Goal: Transaction & Acquisition: Book appointment/travel/reservation

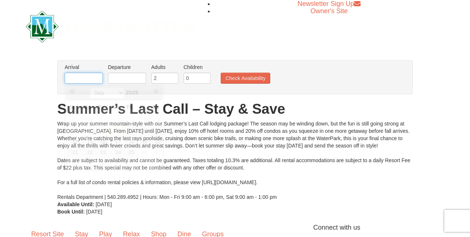
click at [81, 82] on input "text" at bounding box center [84, 78] width 38 height 11
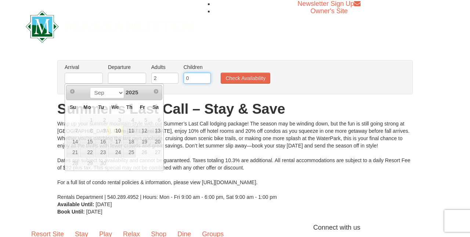
click at [197, 80] on input "0" at bounding box center [196, 78] width 27 height 11
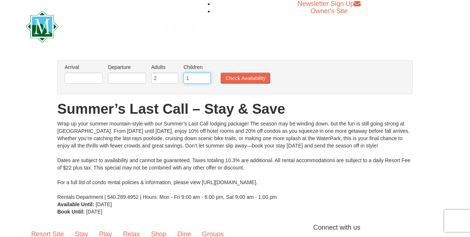
click at [204, 78] on input "1" at bounding box center [196, 78] width 27 height 11
click at [204, 78] on input "2" at bounding box center [196, 78] width 27 height 11
type input "3"
click at [204, 78] on input "3" at bounding box center [196, 78] width 27 height 11
click at [173, 76] on input "3" at bounding box center [164, 78] width 27 height 11
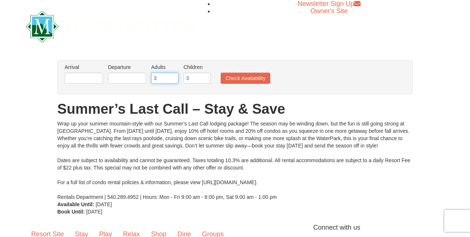
type input "4"
click at [173, 76] on input "4" at bounding box center [164, 78] width 27 height 11
click at [79, 78] on input "text" at bounding box center [84, 78] width 38 height 11
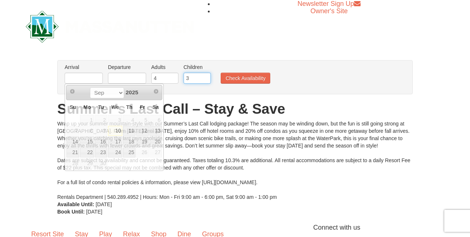
click at [196, 79] on input "3" at bounding box center [196, 78] width 27 height 11
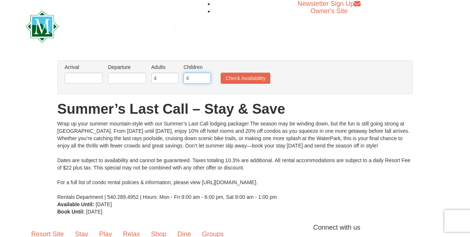
click at [204, 77] on input "4" at bounding box center [196, 78] width 27 height 11
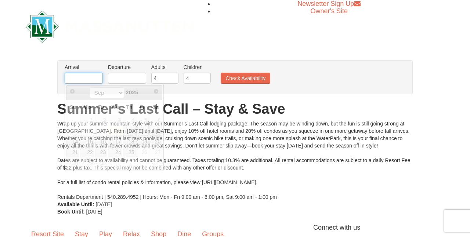
click at [102, 77] on input "text" at bounding box center [84, 78] width 38 height 11
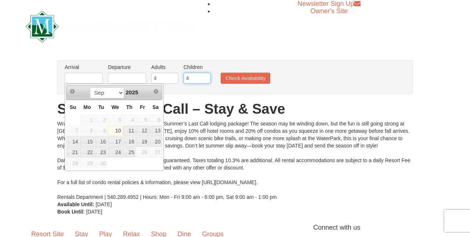
click at [202, 78] on input "4" at bounding box center [196, 78] width 27 height 11
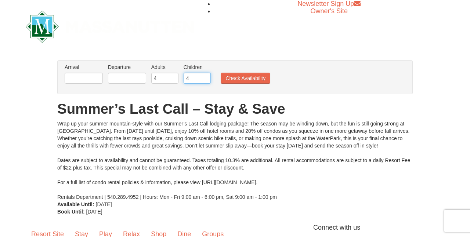
type input "5"
click at [204, 77] on input "5" at bounding box center [196, 78] width 27 height 11
click at [82, 77] on input "text" at bounding box center [84, 78] width 38 height 11
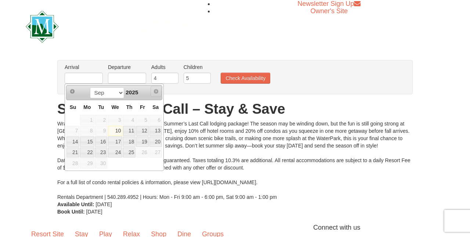
click at [156, 91] on span "Next" at bounding box center [156, 91] width 6 height 6
click at [155, 94] on span "Next" at bounding box center [156, 91] width 6 height 6
click at [214, 58] on div "× From: To: Adults: 2 Children: 0 Change Arrival Please format dates MM/DD/YYYY…" at bounding box center [235, 138] width 470 height 170
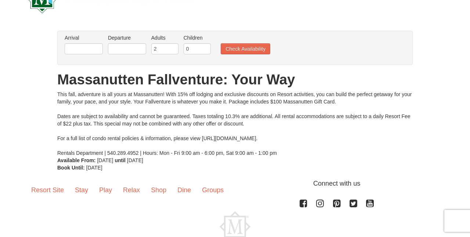
scroll to position [30, 0]
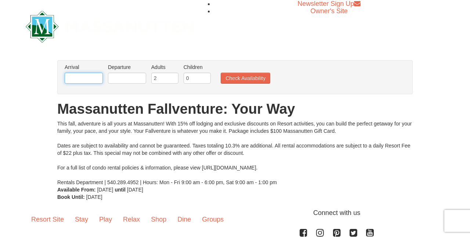
click at [100, 80] on input "text" at bounding box center [84, 78] width 38 height 11
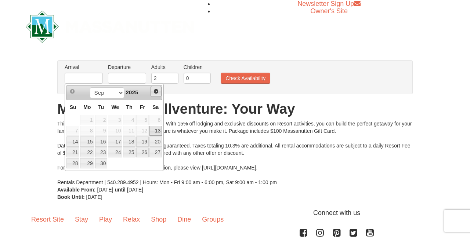
click at [156, 92] on span "Next" at bounding box center [156, 91] width 6 height 6
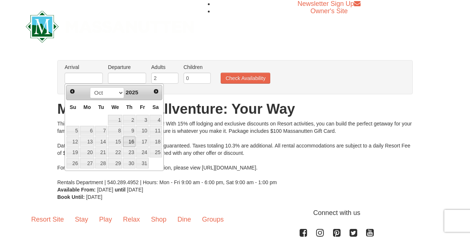
click at [134, 140] on link "16" at bounding box center [129, 142] width 12 height 10
type input "10/16/2025"
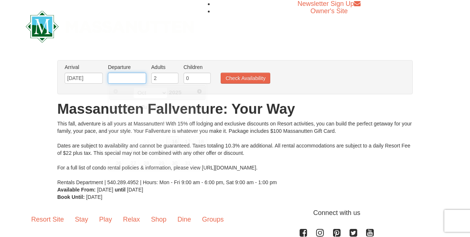
click at [135, 76] on input "text" at bounding box center [127, 78] width 38 height 11
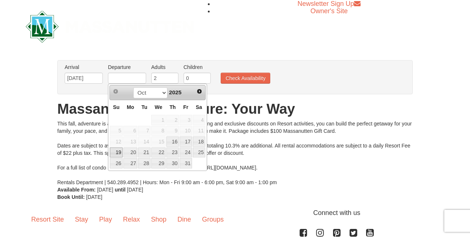
click at [115, 155] on link "19" at bounding box center [116, 153] width 13 height 10
type input "[DATE]"
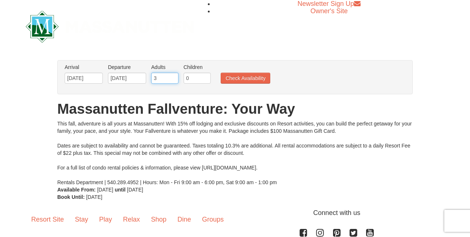
click at [172, 76] on input "3" at bounding box center [164, 78] width 27 height 11
type input "4"
click at [172, 76] on input "4" at bounding box center [164, 78] width 27 height 11
click at [207, 78] on input "1" at bounding box center [196, 78] width 27 height 11
click at [207, 78] on input "2" at bounding box center [196, 78] width 27 height 11
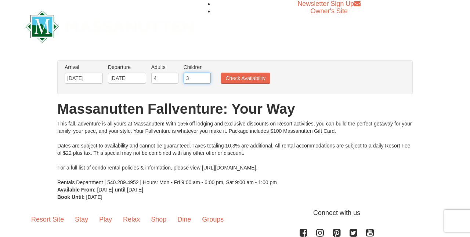
click at [207, 78] on input "3" at bounding box center [196, 78] width 27 height 11
click at [207, 78] on input "4" at bounding box center [196, 78] width 27 height 11
click at [207, 78] on input "5" at bounding box center [196, 78] width 27 height 11
click at [207, 78] on input "6" at bounding box center [196, 78] width 27 height 11
type input "5"
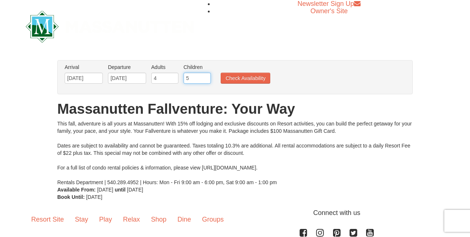
click at [206, 80] on input "5" at bounding box center [196, 78] width 27 height 11
click at [227, 79] on button "Check Availability" at bounding box center [246, 78] width 50 height 11
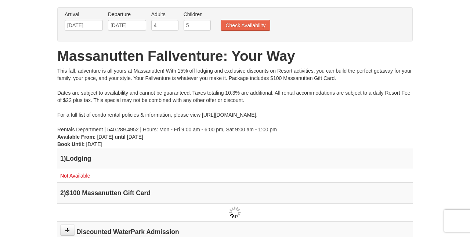
scroll to position [3, 0]
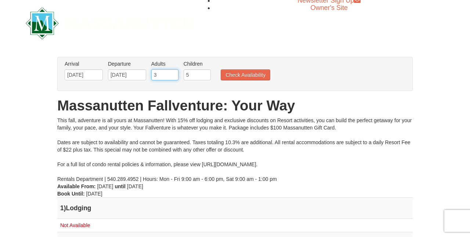
click at [174, 76] on input "3" at bounding box center [164, 74] width 27 height 11
type input "2"
click at [174, 76] on input "2" at bounding box center [164, 74] width 27 height 11
click at [204, 76] on input "4" at bounding box center [196, 74] width 27 height 11
type input "3"
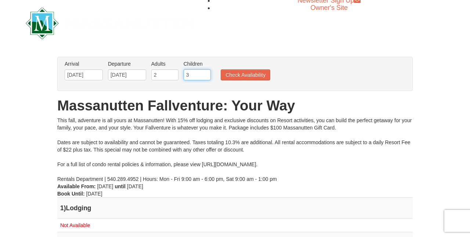
click at [205, 77] on input "3" at bounding box center [196, 74] width 27 height 11
click at [243, 76] on button "Check Availability" at bounding box center [246, 74] width 50 height 11
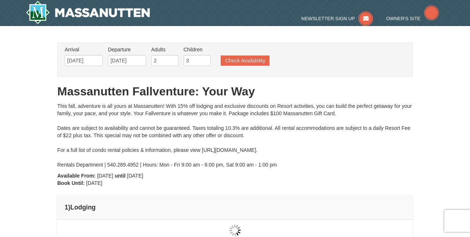
type input "[DATE]"
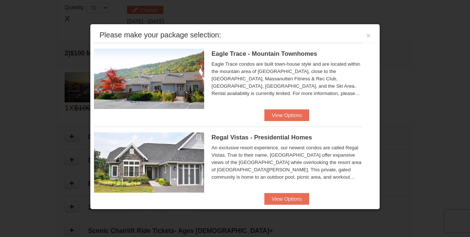
scroll to position [225, 0]
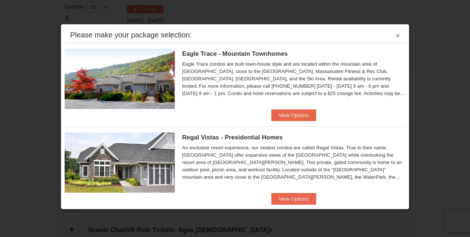
click at [397, 36] on button "×" at bounding box center [397, 35] width 4 height 7
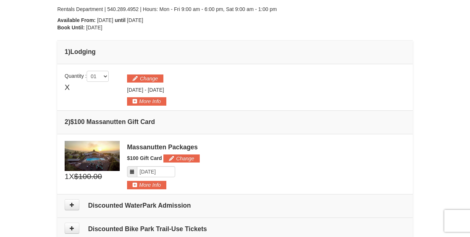
scroll to position [159, 0]
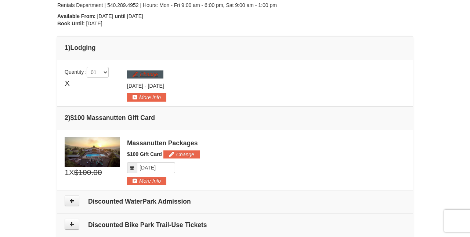
click at [150, 73] on button "Change" at bounding box center [145, 74] width 36 height 8
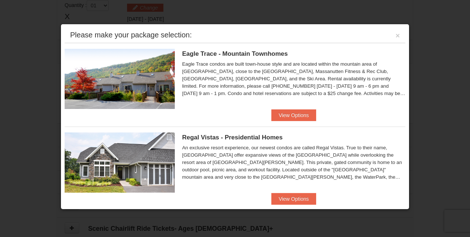
scroll to position [0, 0]
click at [290, 112] on button "View Options" at bounding box center [293, 115] width 45 height 12
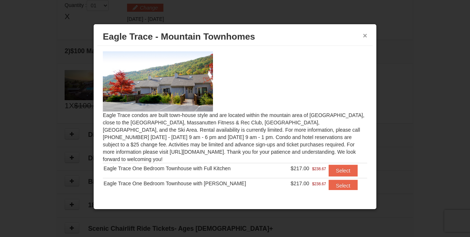
click at [364, 35] on button "×" at bounding box center [365, 35] width 4 height 7
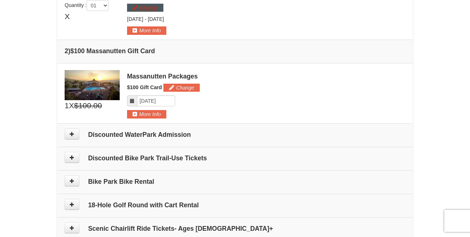
click at [150, 7] on button "Change" at bounding box center [145, 8] width 36 height 8
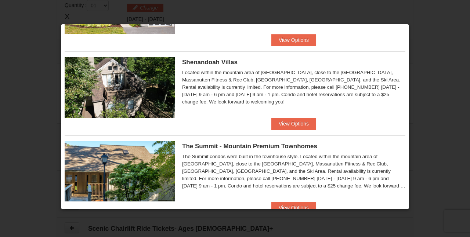
scroll to position [161, 0]
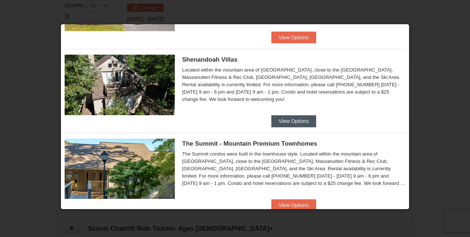
click at [287, 126] on button "View Options" at bounding box center [293, 121] width 45 height 12
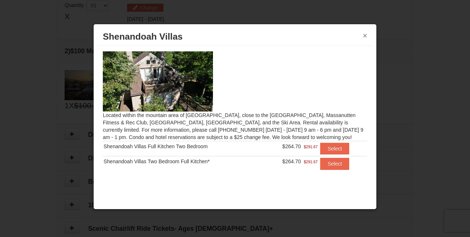
click at [366, 33] on button "×" at bounding box center [365, 35] width 4 height 7
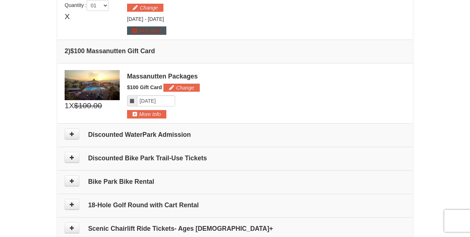
click at [162, 30] on button "More Info" at bounding box center [146, 30] width 39 height 8
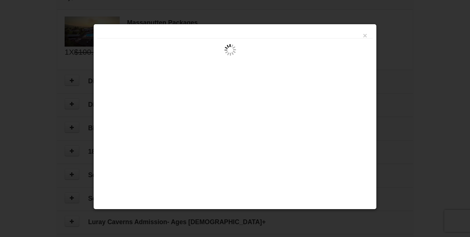
scroll to position [268, 0]
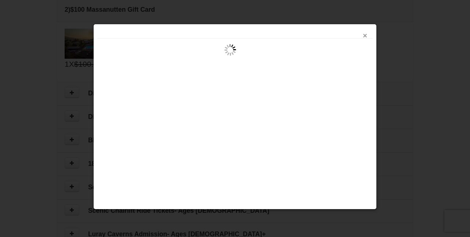
click at [363, 36] on button "×" at bounding box center [365, 35] width 4 height 7
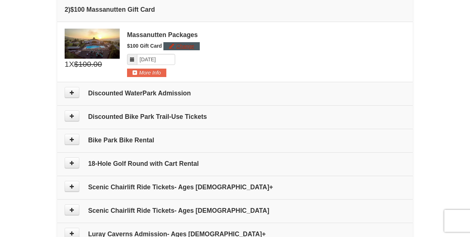
click at [173, 48] on button "Change" at bounding box center [181, 46] width 36 height 8
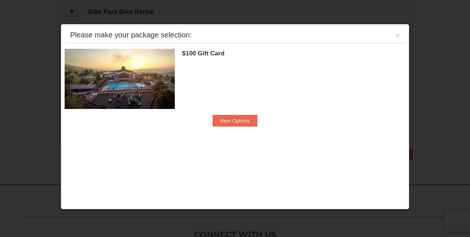
scroll to position [399, 0]
click at [400, 34] on div "Please make your package selection: ×" at bounding box center [235, 35] width 341 height 15
click at [400, 36] on div "Please make your package selection: ×" at bounding box center [235, 35] width 341 height 15
click at [397, 36] on button "×" at bounding box center [397, 35] width 4 height 7
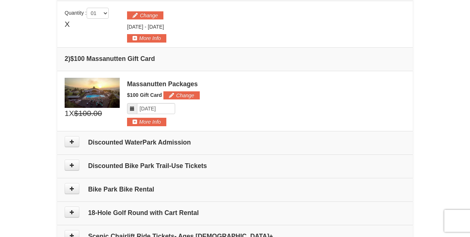
scroll to position [218, 0]
click at [160, 10] on div "Change Thursday Oct 16, 2025 - Sunday Oct 19, 2025" at bounding box center [266, 25] width 278 height 35
click at [160, 11] on div "Change Thursday Oct 16, 2025 - Sunday Oct 19, 2025" at bounding box center [266, 25] width 278 height 35
click at [145, 17] on button "Change" at bounding box center [145, 15] width 36 height 8
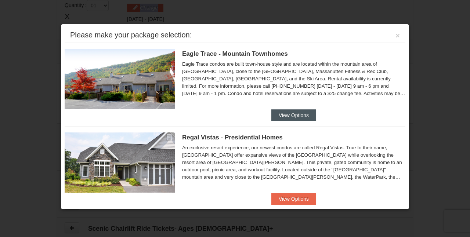
scroll to position [0, 0]
click at [310, 118] on button "View Options" at bounding box center [293, 115] width 45 height 12
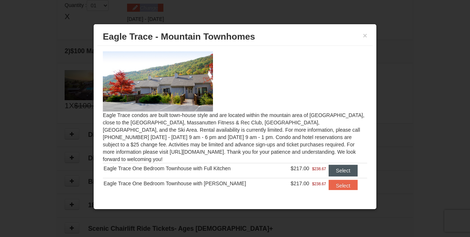
click at [344, 165] on button "Select" at bounding box center [342, 171] width 29 height 12
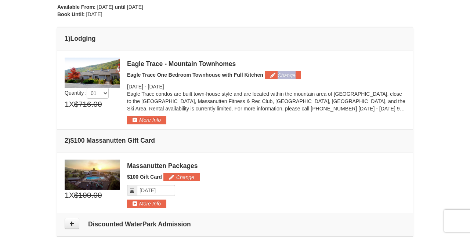
scroll to position [167, 0]
